Goal: Information Seeking & Learning: Find specific fact

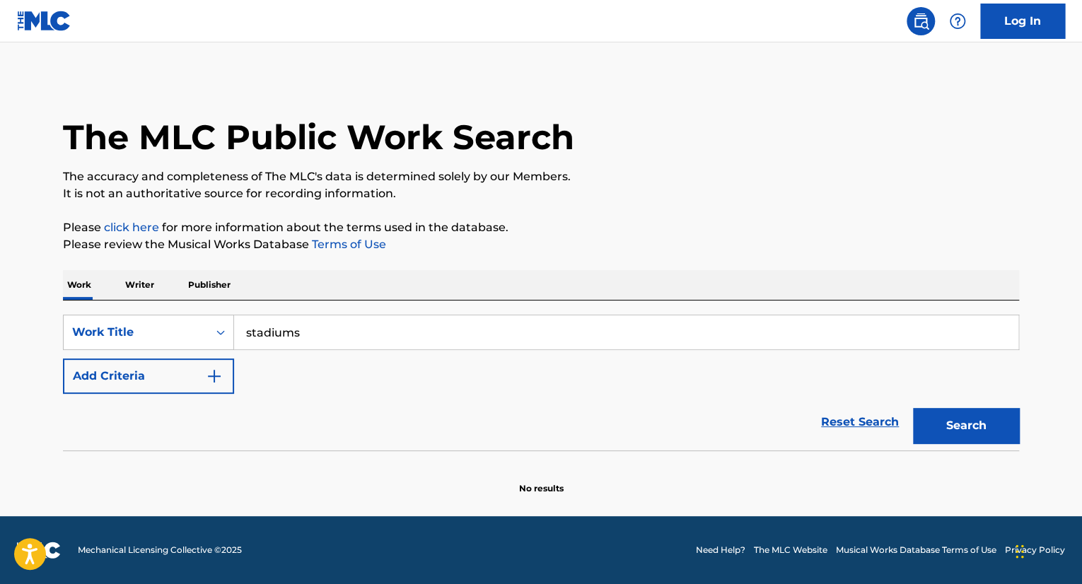
click at [181, 380] on button "Add Criteria" at bounding box center [148, 376] width 171 height 35
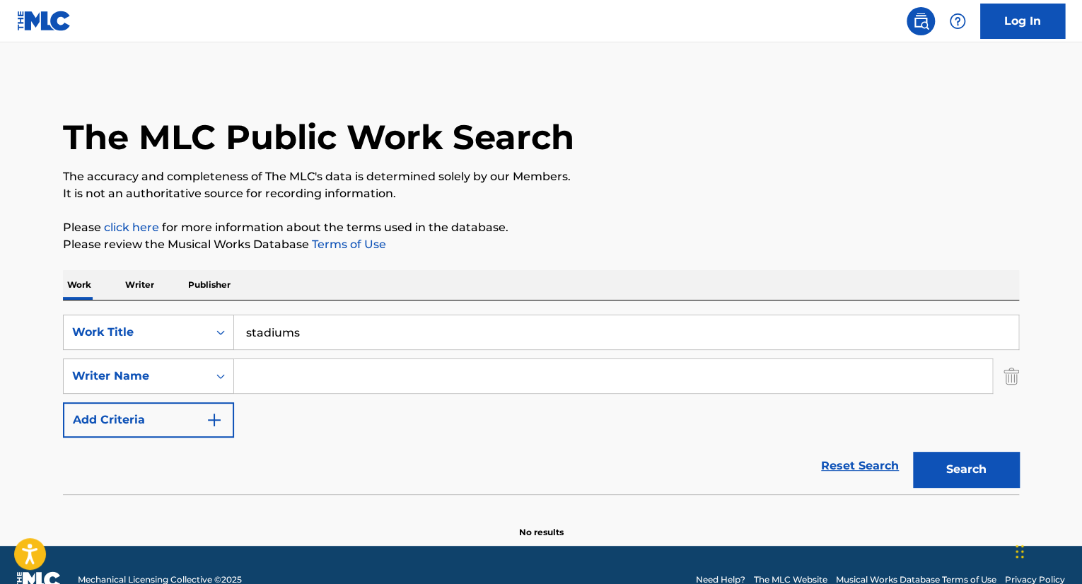
click at [333, 383] on input "Search Form" at bounding box center [613, 376] width 758 height 34
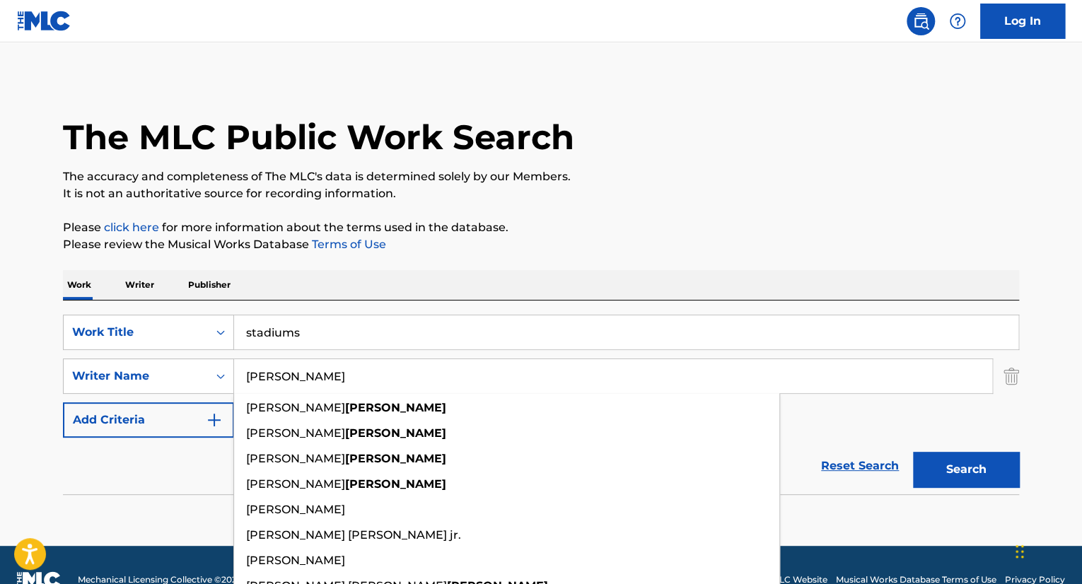
type input "[PERSON_NAME]"
click at [913, 452] on button "Search" at bounding box center [966, 469] width 106 height 35
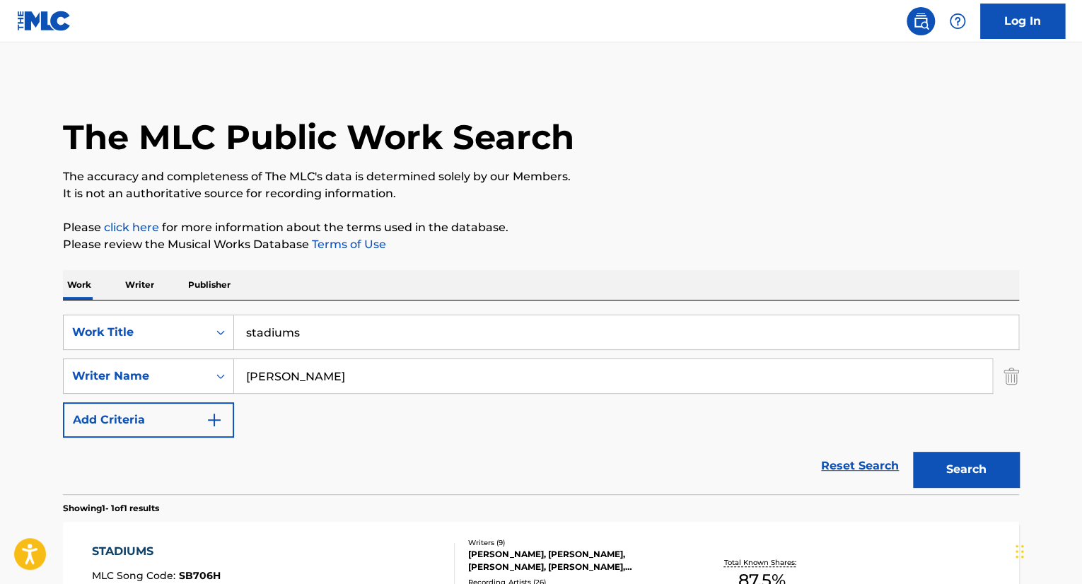
scroll to position [185, 0]
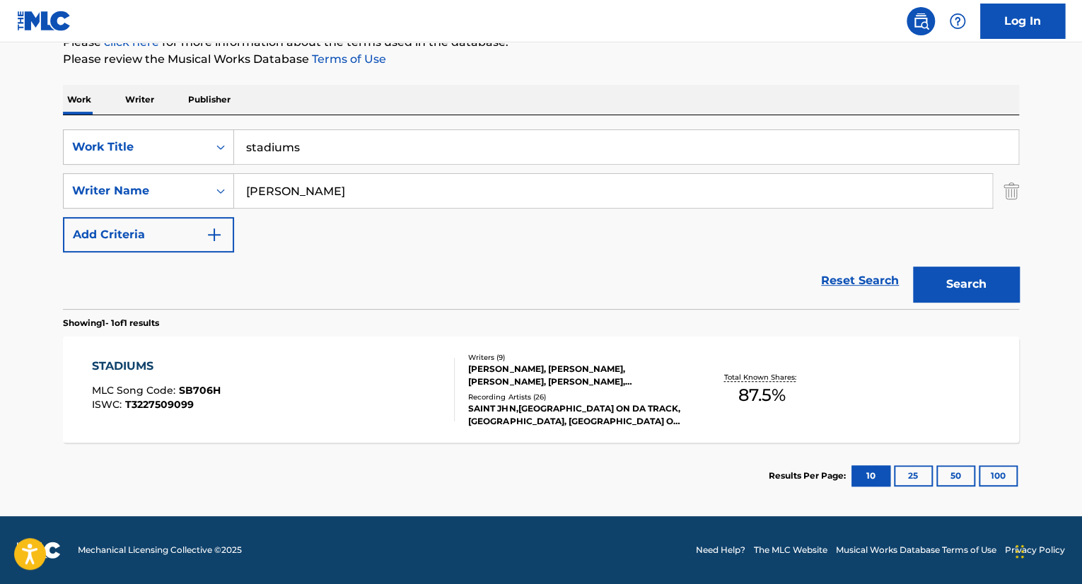
click at [340, 389] on div "STADIUMS MLC Song Code : SB706H ISWC : T3227509099" at bounding box center [274, 390] width 364 height 64
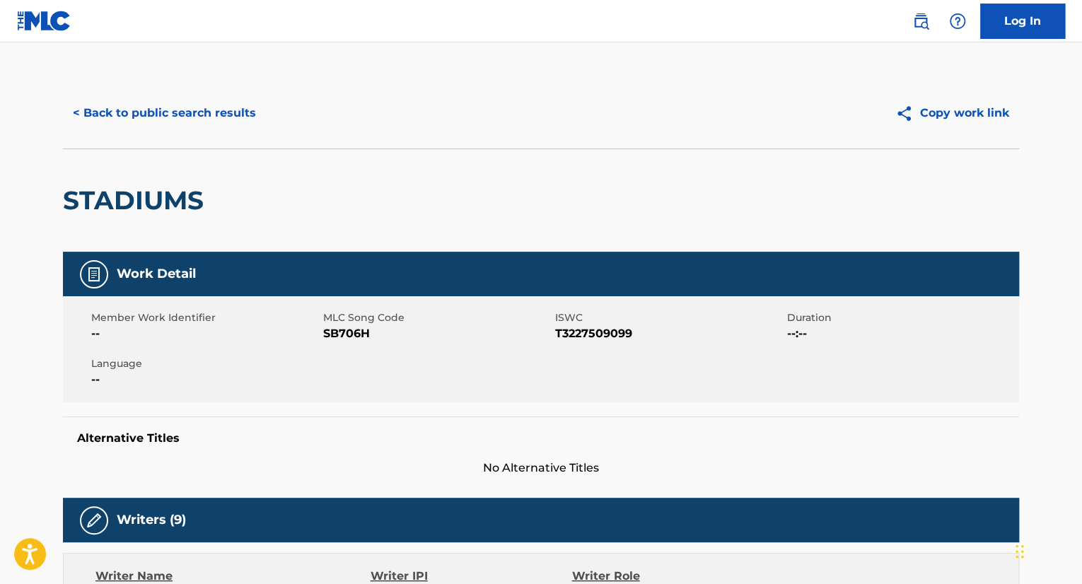
click at [874, 30] on nav "Log In" at bounding box center [541, 21] width 1082 height 42
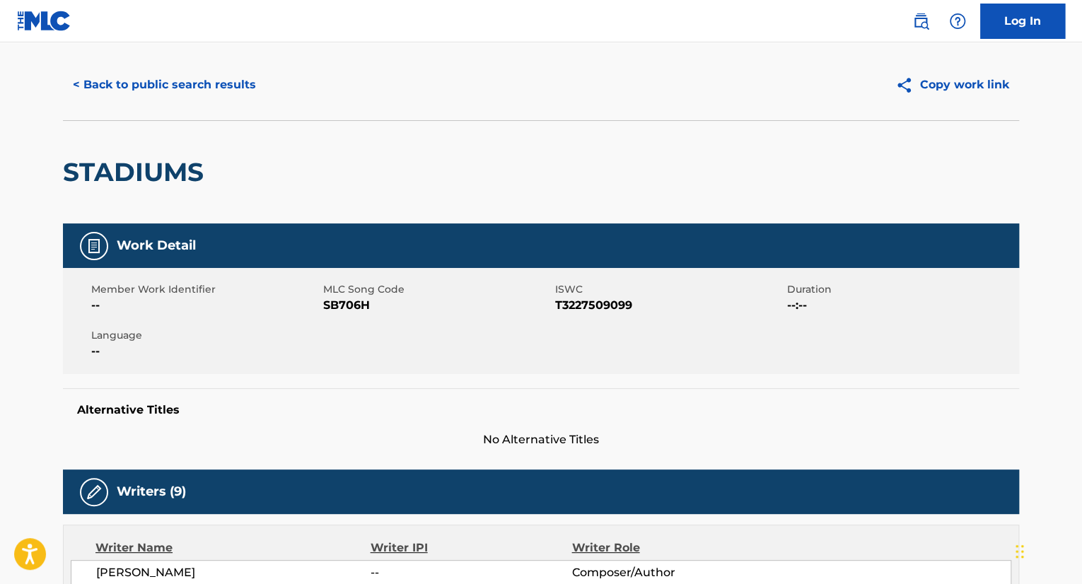
scroll to position [31, 0]
